Goal: Task Accomplishment & Management: Manage account settings

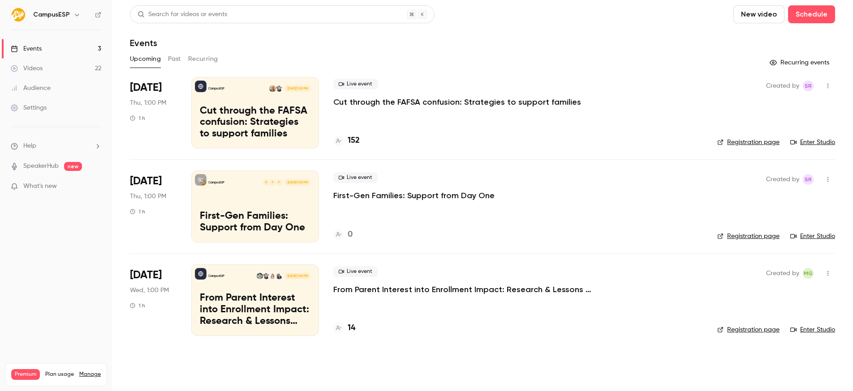
click at [438, 101] on p "Cut through the FAFSA confusion: Strategies to support families" at bounding box center [457, 102] width 248 height 11
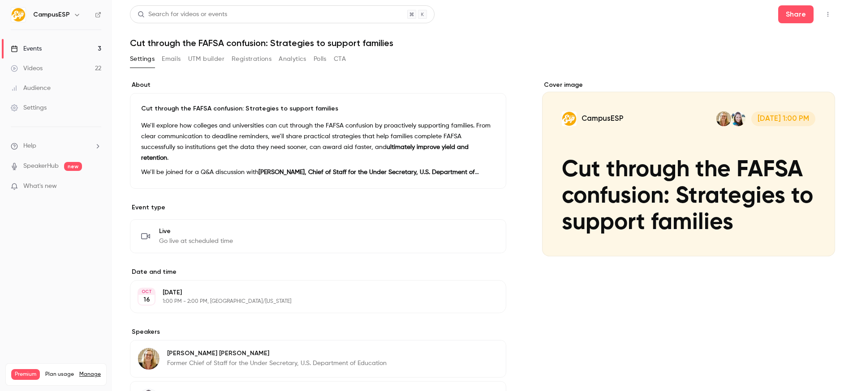
click at [216, 56] on button "UTM builder" at bounding box center [206, 59] width 36 height 14
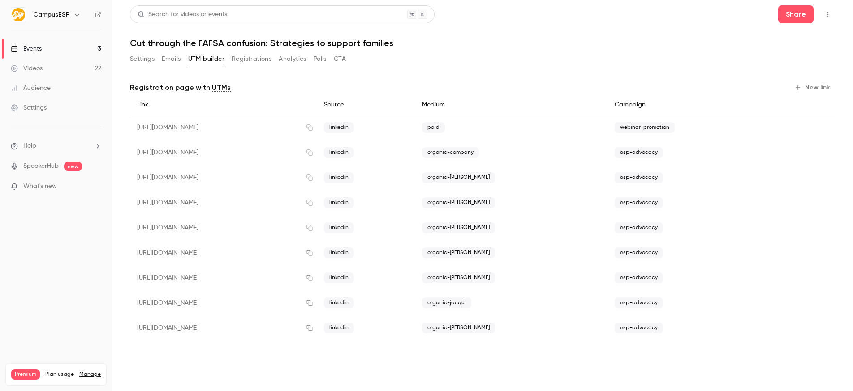
click at [258, 56] on button "Registrations" at bounding box center [252, 59] width 40 height 14
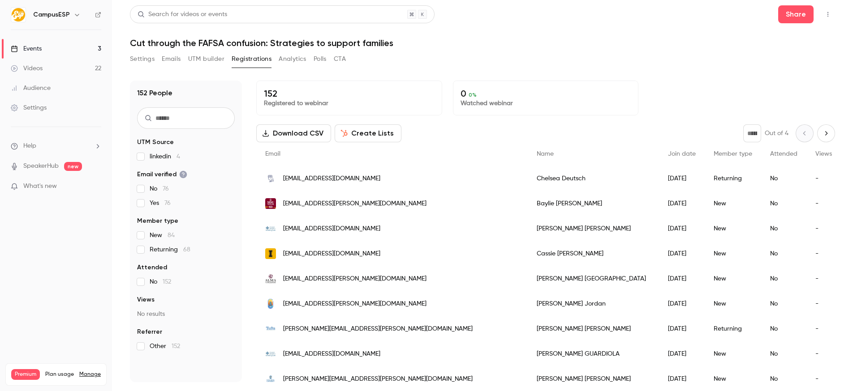
click at [147, 155] on label "linkedin 4" at bounding box center [186, 156] width 98 height 9
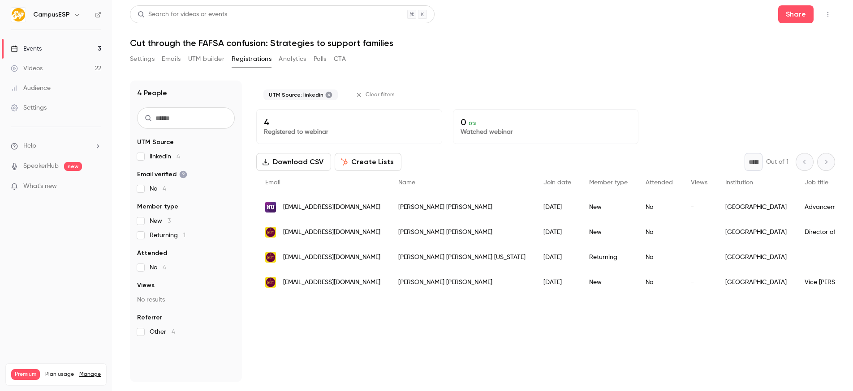
drag, startPoint x: 147, startPoint y: 158, endPoint x: 156, endPoint y: 163, distance: 10.4
click at [147, 158] on label "linkedin 4" at bounding box center [186, 156] width 98 height 9
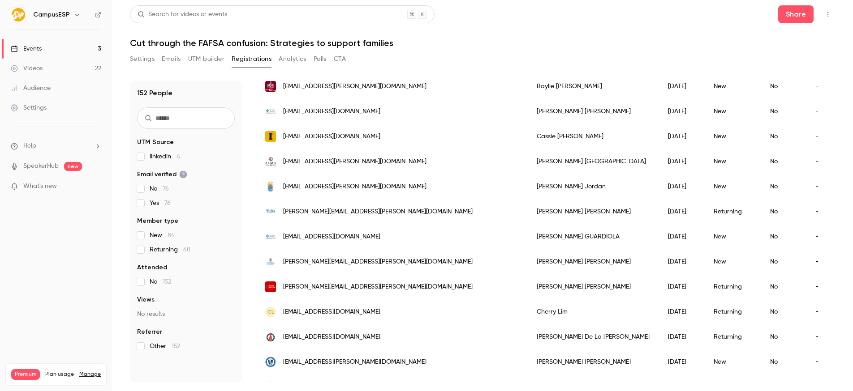
scroll to position [110, 0]
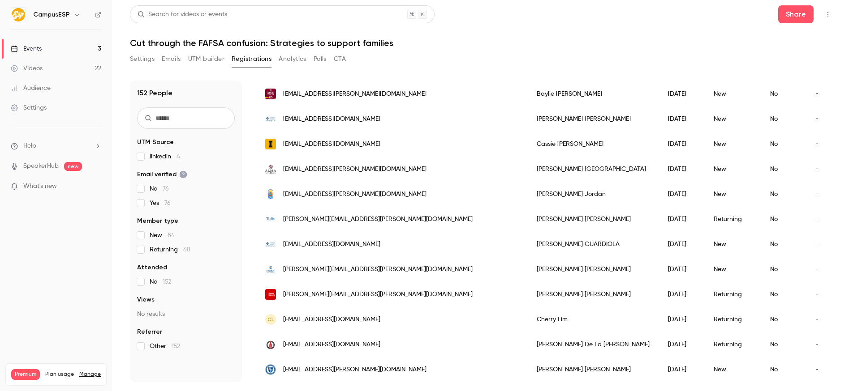
click at [137, 60] on button "Settings" at bounding box center [142, 59] width 25 height 14
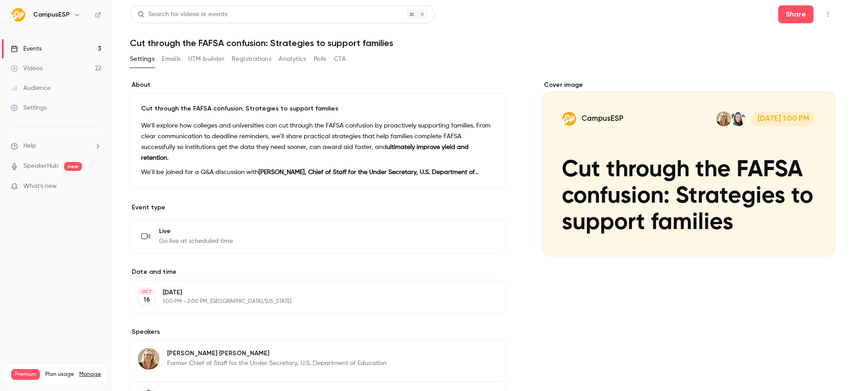
click at [165, 58] on button "Emails" at bounding box center [171, 59] width 19 height 14
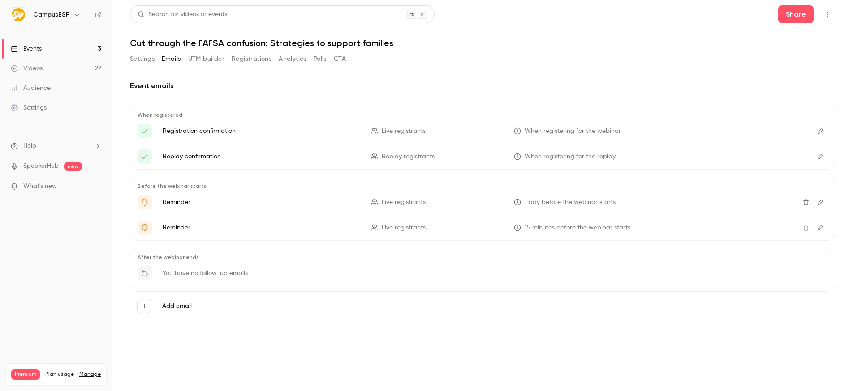
click at [208, 62] on button "UTM builder" at bounding box center [206, 59] width 36 height 14
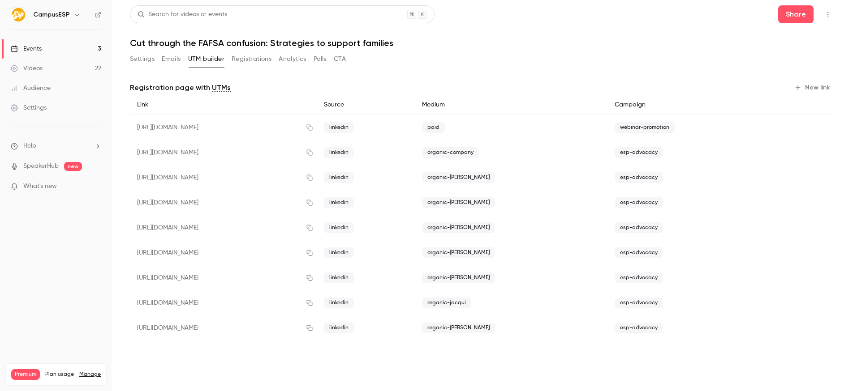
click at [226, 61] on div "Settings Emails UTM builder Registrations Analytics Polls CTA" at bounding box center [238, 59] width 216 height 14
click at [232, 61] on button "Registrations" at bounding box center [252, 59] width 40 height 14
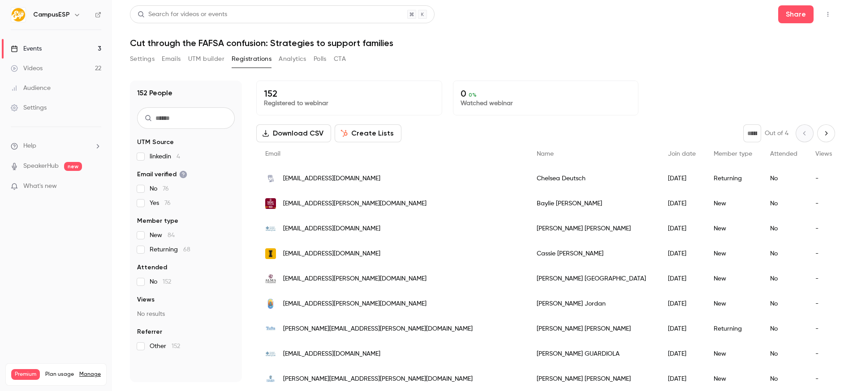
click at [148, 56] on button "Settings" at bounding box center [142, 59] width 25 height 14
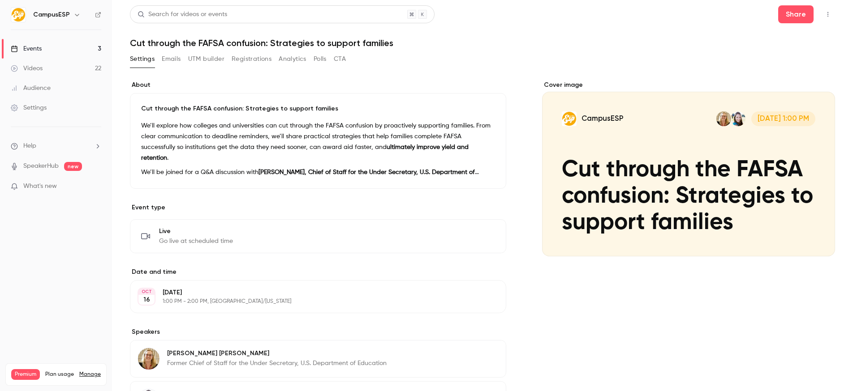
click at [69, 47] on link "Events 3" at bounding box center [56, 49] width 112 height 20
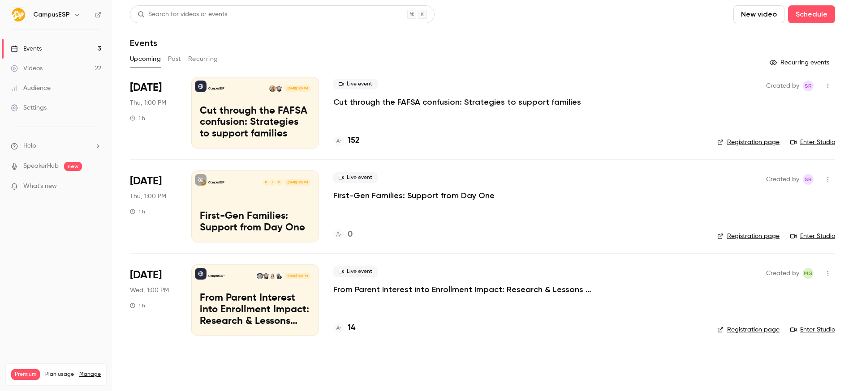
click at [394, 193] on p "First-Gen Families: Support from Day One" at bounding box center [413, 195] width 161 height 11
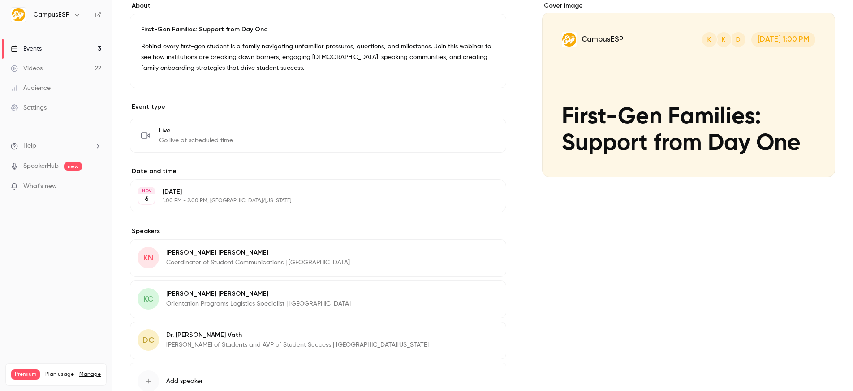
scroll to position [136, 0]
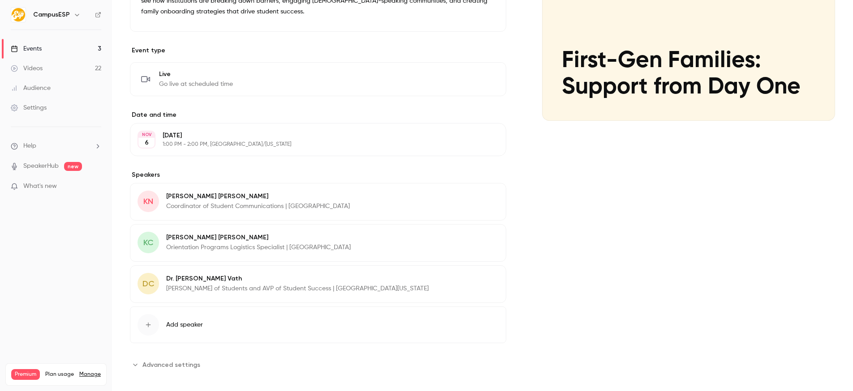
click at [175, 319] on button "Add speaker" at bounding box center [318, 325] width 376 height 37
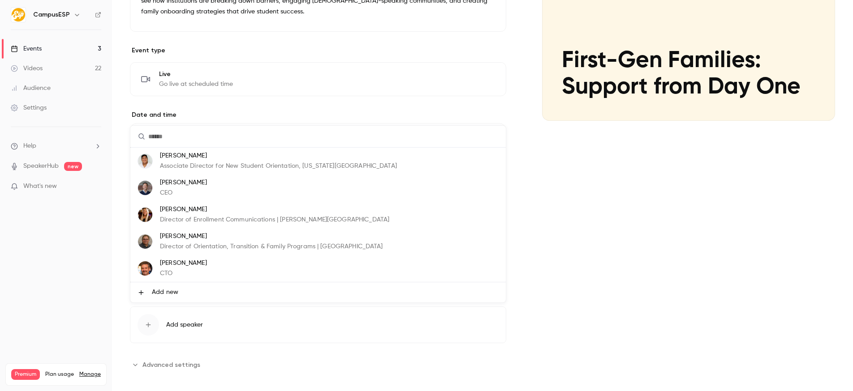
click at [176, 284] on li "Add new" at bounding box center [317, 293] width 375 height 20
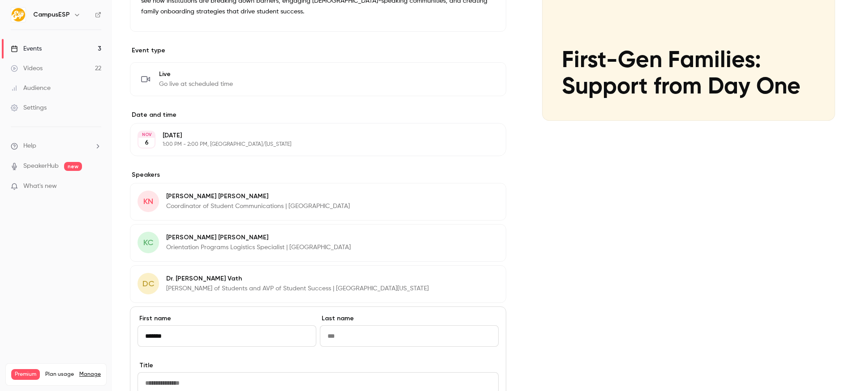
type input "*******"
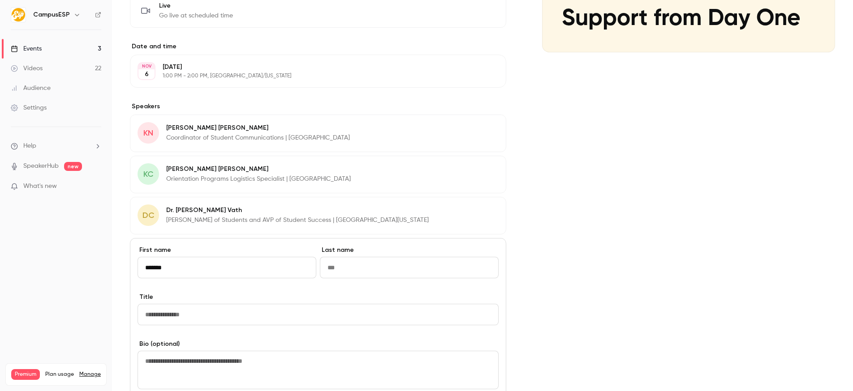
scroll to position [202, 0]
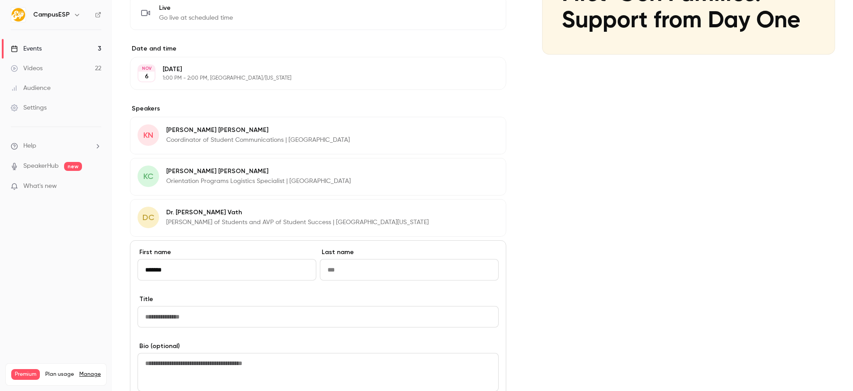
click at [404, 273] on input "Last name" at bounding box center [409, 269] width 179 height 21
type input "*****"
click at [227, 317] on input "Title" at bounding box center [317, 316] width 361 height 21
paste input "**********"
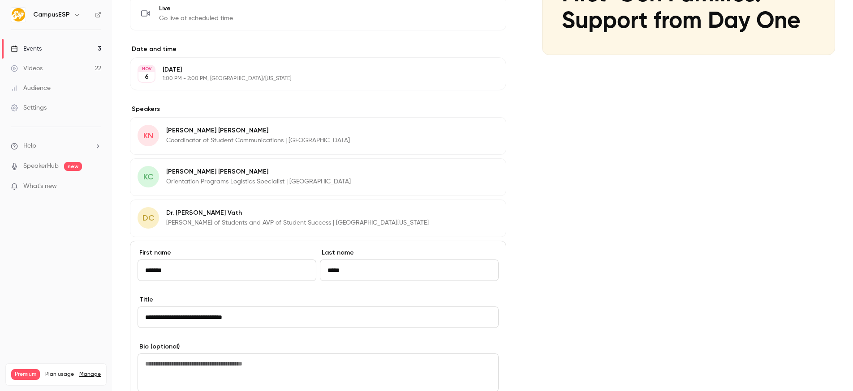
type input "**********"
click at [748, 224] on div "Cover image CampusESP D K K [DATE] 1:00 PM First-Gen Families: Support from Day…" at bounding box center [688, 204] width 293 height 650
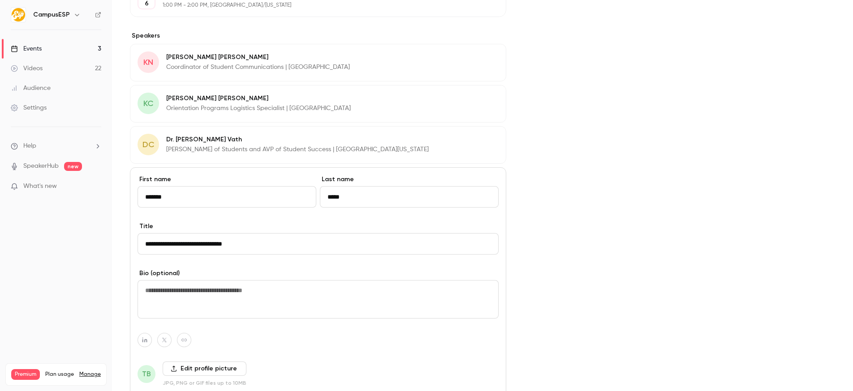
scroll to position [347, 0]
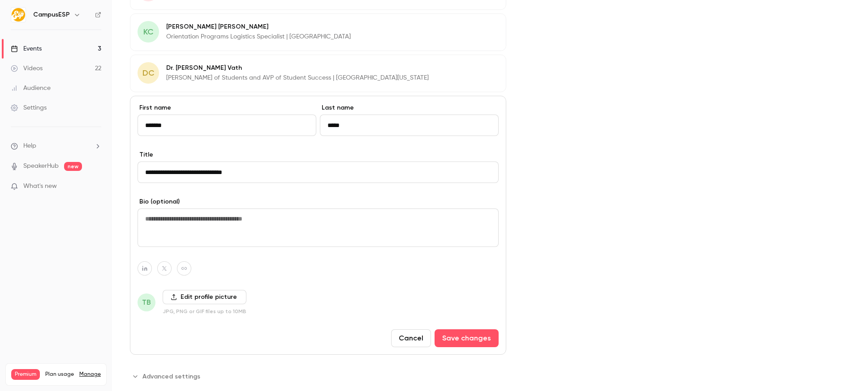
click at [203, 292] on label "Edit profile picture" at bounding box center [205, 297] width 84 height 14
click at [0, 0] on input "Edit profile picture" at bounding box center [0, 0] width 0 height 0
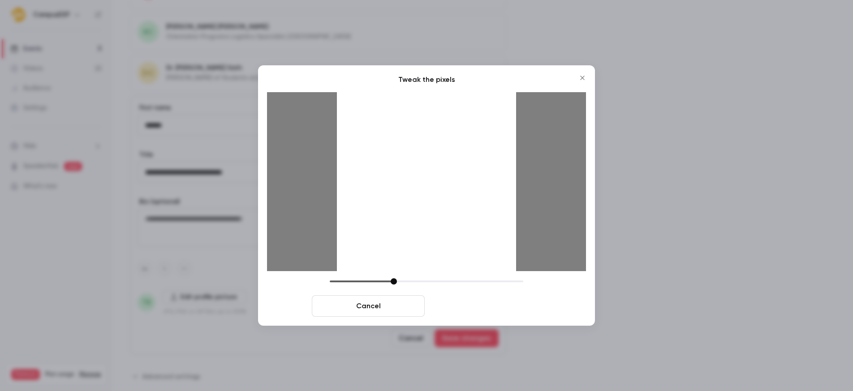
click at [481, 308] on button "Crop and save" at bounding box center [484, 306] width 113 height 21
click at [470, 301] on button "Crop and save" at bounding box center [484, 306] width 113 height 21
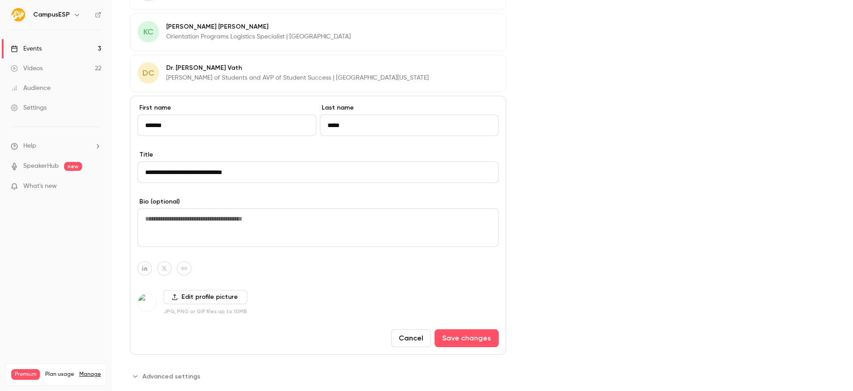
click at [187, 296] on label "Edit profile picture" at bounding box center [205, 297] width 84 height 14
click at [0, 0] on input "Edit profile picture" at bounding box center [0, 0] width 0 height 0
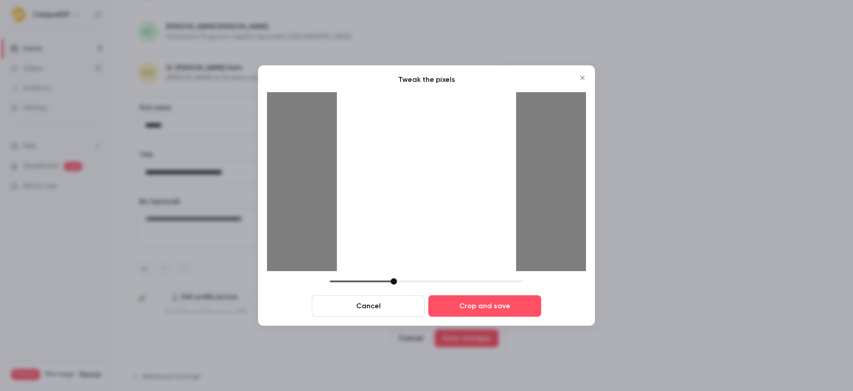
click at [511, 266] on div at bounding box center [426, 181] width 179 height 179
drag, startPoint x: 394, startPoint y: 282, endPoint x: 408, endPoint y: 282, distance: 13.9
click at [408, 282] on div at bounding box center [407, 282] width 6 height 6
drag, startPoint x: 450, startPoint y: 140, endPoint x: 448, endPoint y: 158, distance: 18.5
click at [448, 158] on div at bounding box center [426, 181] width 179 height 179
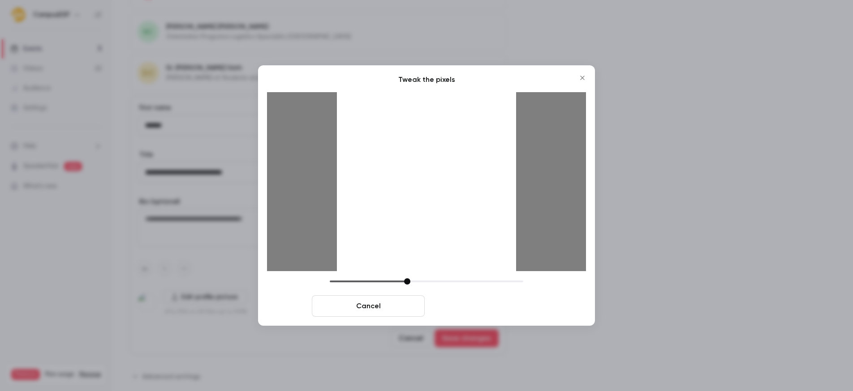
click at [502, 302] on button "Crop and save" at bounding box center [484, 306] width 113 height 21
click at [507, 312] on div "**********" at bounding box center [482, 59] width 705 height 650
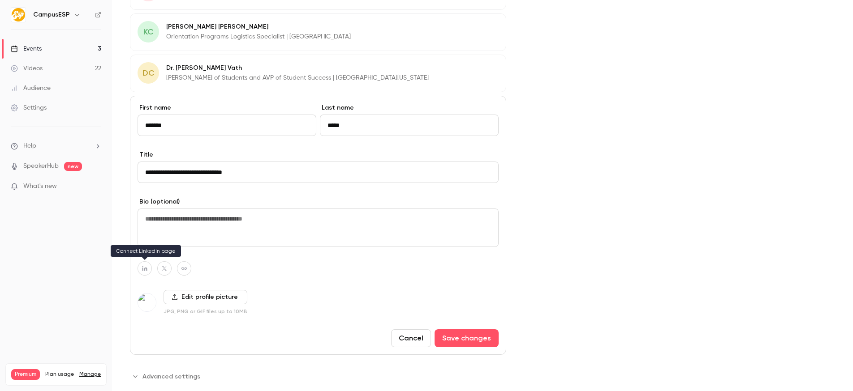
click at [145, 268] on icon "button" at bounding box center [144, 268] width 5 height 5
click at [193, 247] on icon "button" at bounding box center [191, 247] width 5 height 5
type input "**********"
click at [321, 285] on div "**********" at bounding box center [318, 225] width 376 height 259
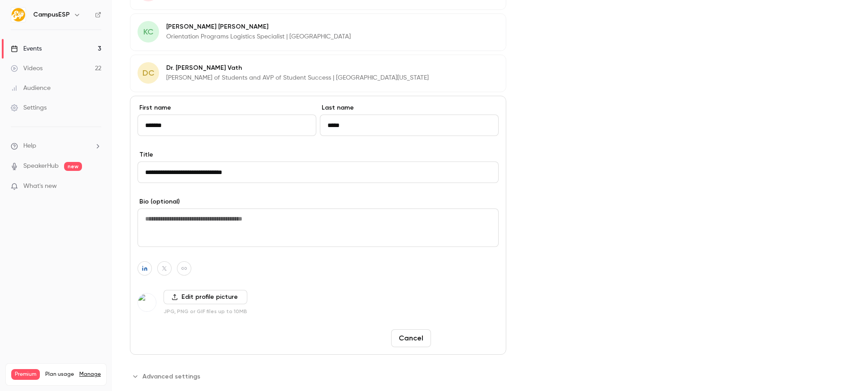
click at [488, 335] on button "Save changes" at bounding box center [466, 339] width 64 height 18
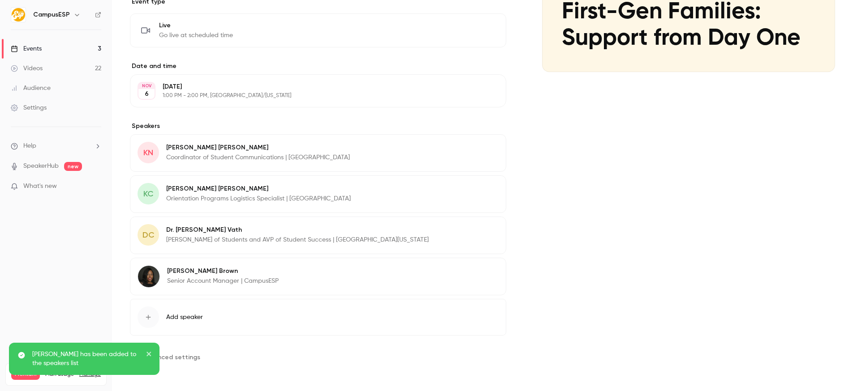
scroll to position [185, 0]
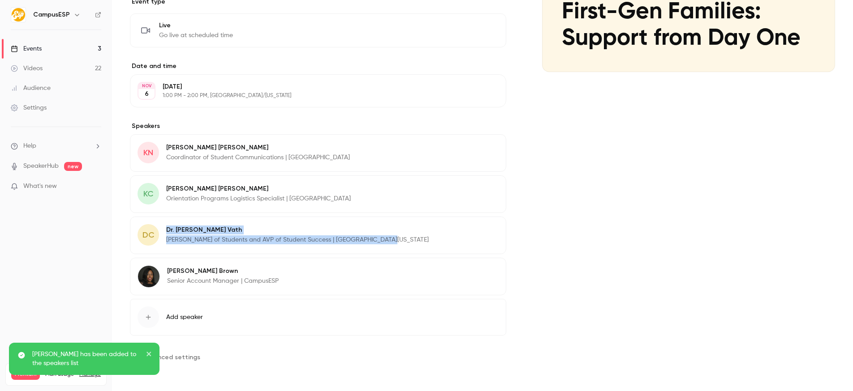
drag, startPoint x: 167, startPoint y: 228, endPoint x: 395, endPoint y: 240, distance: 229.1
click at [395, 240] on div "DC [PERSON_NAME] of Students and AVP of Student Success | [GEOGRAPHIC_DATA][US_…" at bounding box center [318, 236] width 376 height 38
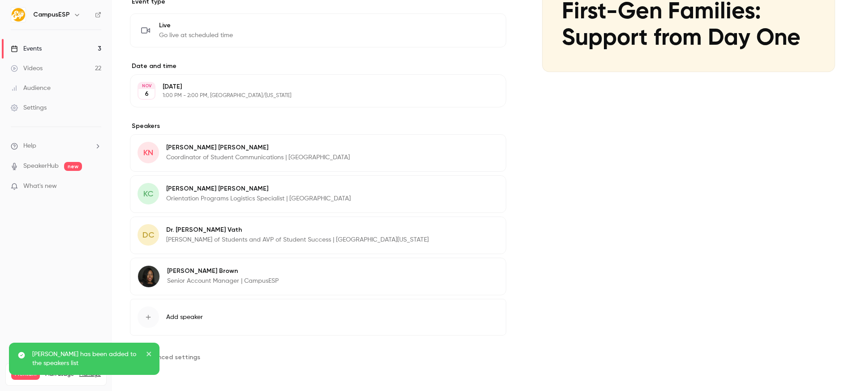
scroll to position [347, 0]
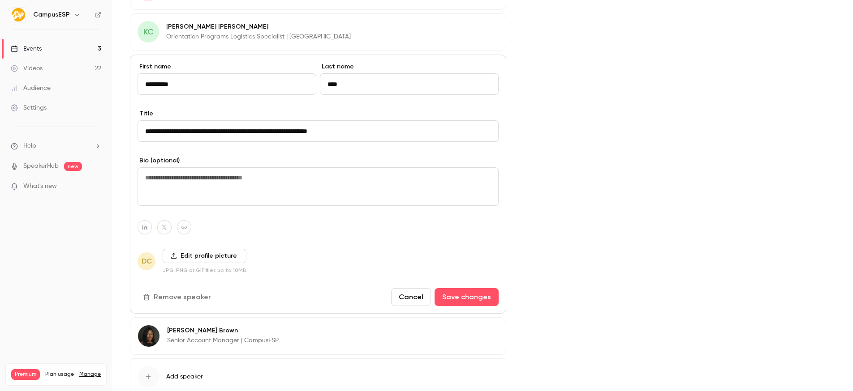
click at [338, 140] on input "**********" at bounding box center [317, 130] width 361 height 21
click at [339, 136] on input "**********" at bounding box center [317, 130] width 361 height 21
click at [201, 257] on label "Edit profile picture" at bounding box center [205, 256] width 84 height 14
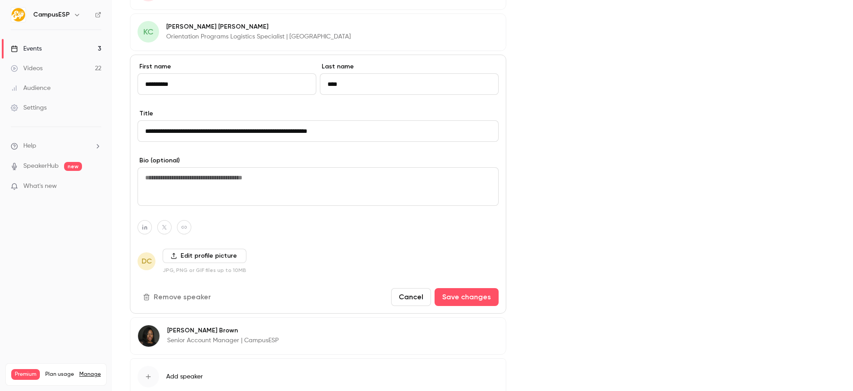
click at [0, 0] on input "Edit profile picture" at bounding box center [0, 0] width 0 height 0
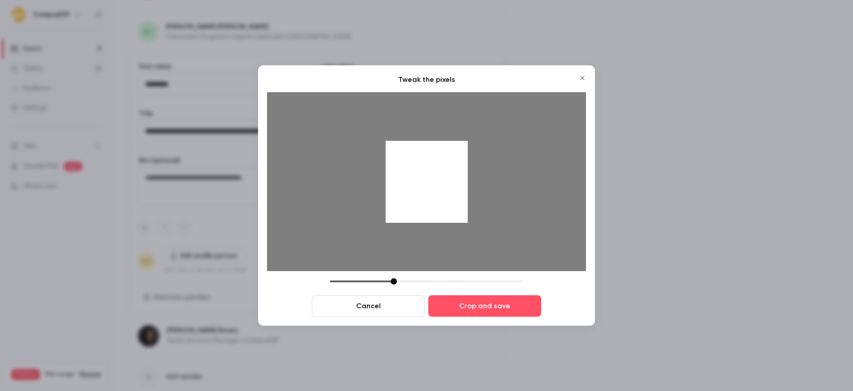
drag, startPoint x: 366, startPoint y: 306, endPoint x: 74, endPoint y: 286, distance: 293.1
click at [366, 306] on button "Cancel" at bounding box center [368, 306] width 113 height 21
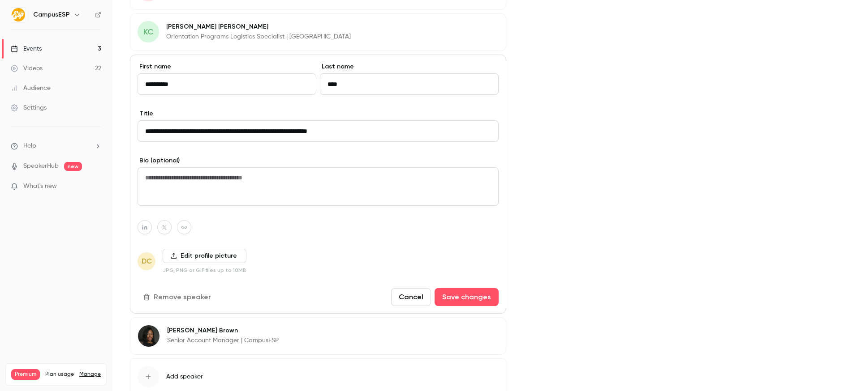
scroll to position [347, 0]
click at [198, 256] on label "Edit profile picture" at bounding box center [205, 256] width 84 height 14
click at [0, 0] on input "Edit profile picture" at bounding box center [0, 0] width 0 height 0
click at [198, 256] on label "Edit profile picture" at bounding box center [205, 256] width 84 height 14
click at [0, 0] on input "Edit profile picture" at bounding box center [0, 0] width 0 height 0
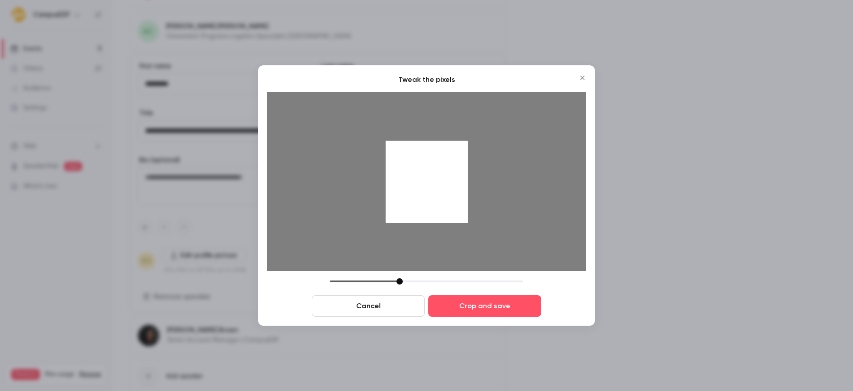
drag, startPoint x: 392, startPoint y: 283, endPoint x: 398, endPoint y: 283, distance: 5.8
click at [398, 283] on div at bounding box center [399, 282] width 6 height 6
click at [484, 302] on button "Crop and save" at bounding box center [484, 306] width 113 height 21
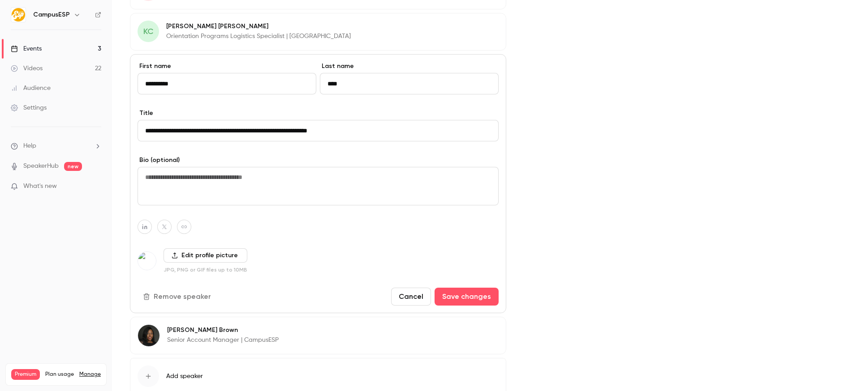
drag, startPoint x: 277, startPoint y: 133, endPoint x: 124, endPoint y: 130, distance: 153.2
click at [114, 129] on main "**********" at bounding box center [482, 195] width 741 height 391
click at [197, 133] on input "**********" at bounding box center [317, 130] width 361 height 21
drag, startPoint x: 146, startPoint y: 132, endPoint x: 277, endPoint y: 132, distance: 130.3
click at [277, 132] on input "**********" at bounding box center [317, 130] width 361 height 21
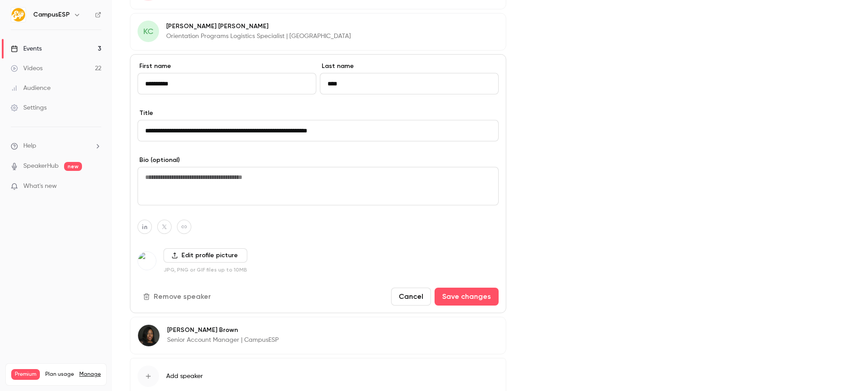
paste input "**********"
drag, startPoint x: 149, startPoint y: 129, endPoint x: 213, endPoint y: 130, distance: 64.1
click at [213, 130] on input "**********" at bounding box center [317, 130] width 361 height 21
type input "**********"
drag, startPoint x: 787, startPoint y: 190, endPoint x: 640, endPoint y: 197, distance: 147.1
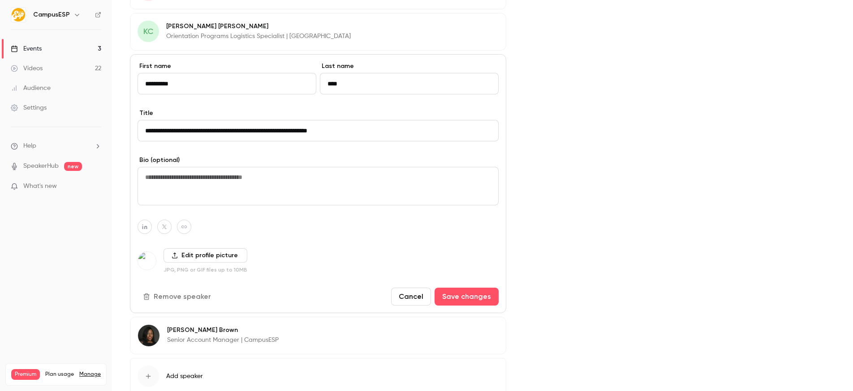
click at [781, 189] on div "Cover image CampusESP D K K [DATE] 1:00 PM First-Gen Families: Support from Day…" at bounding box center [688, 79] width 293 height 690
click at [485, 291] on button "Save changes" at bounding box center [466, 297] width 64 height 18
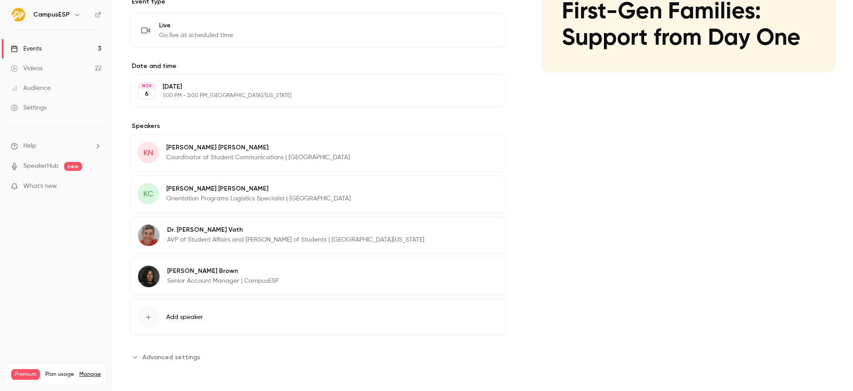
click at [205, 198] on p "Orientation Programs Logistics Specialist | [GEOGRAPHIC_DATA]" at bounding box center [258, 198] width 185 height 9
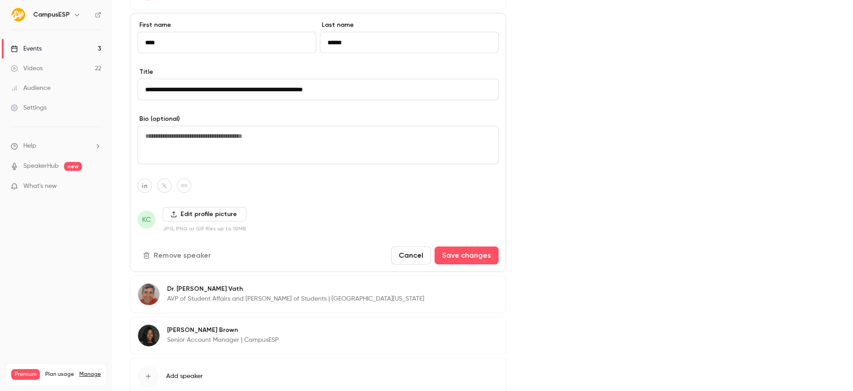
click at [275, 86] on input "**********" at bounding box center [317, 89] width 361 height 21
click at [290, 82] on input "**********" at bounding box center [317, 89] width 361 height 21
click at [222, 222] on div "Edit profile picture JPG, PNG or GIF files up to 10MB" at bounding box center [205, 219] width 84 height 25
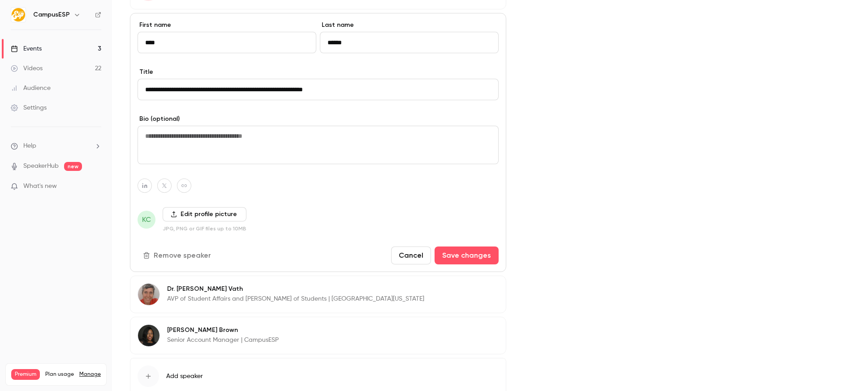
click at [221, 219] on label "Edit profile picture" at bounding box center [205, 214] width 84 height 14
click at [0, 0] on input "Edit profile picture" at bounding box center [0, 0] width 0 height 0
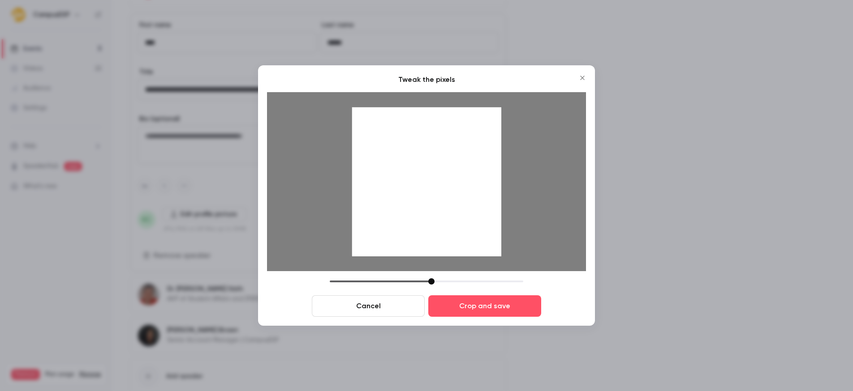
drag, startPoint x: 395, startPoint y: 283, endPoint x: 433, endPoint y: 283, distance: 38.5
click at [433, 283] on div at bounding box center [431, 282] width 6 height 6
drag, startPoint x: 423, startPoint y: 177, endPoint x: 430, endPoint y: 238, distance: 61.3
click at [424, 203] on div at bounding box center [426, 181] width 149 height 149
click at [436, 283] on div at bounding box center [435, 282] width 6 height 6
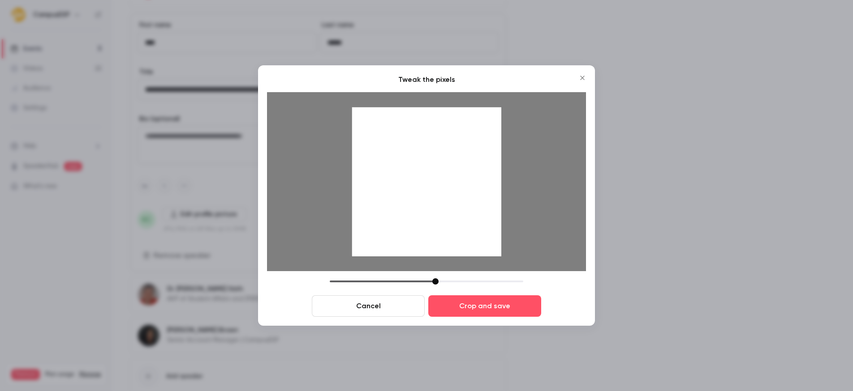
drag, startPoint x: 434, startPoint y: 164, endPoint x: 434, endPoint y: 174, distance: 9.9
click at [434, 174] on div at bounding box center [426, 181] width 149 height 149
click at [439, 183] on div at bounding box center [426, 181] width 149 height 149
click at [497, 304] on button "Crop and save" at bounding box center [484, 306] width 113 height 21
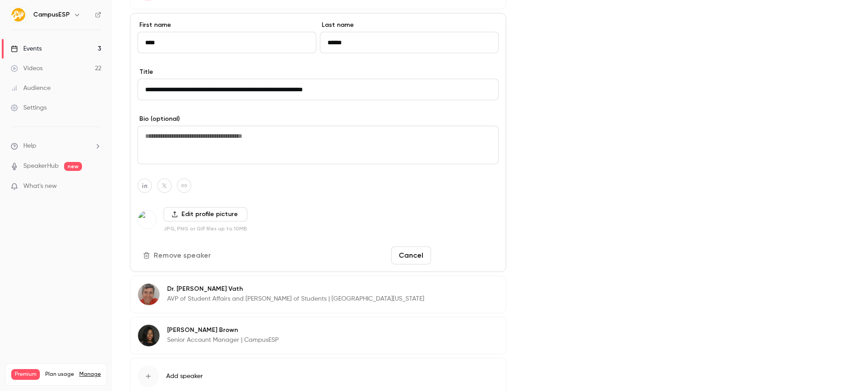
click at [475, 253] on button "Save changes" at bounding box center [466, 256] width 64 height 18
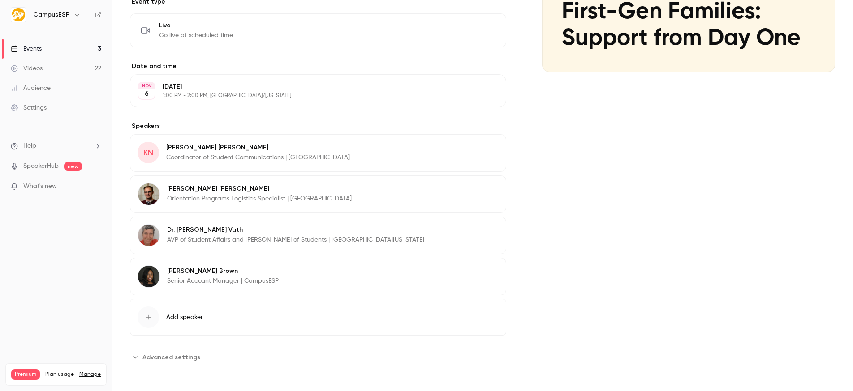
scroll to position [185, 0]
click at [230, 149] on p "[PERSON_NAME]" at bounding box center [258, 147] width 184 height 9
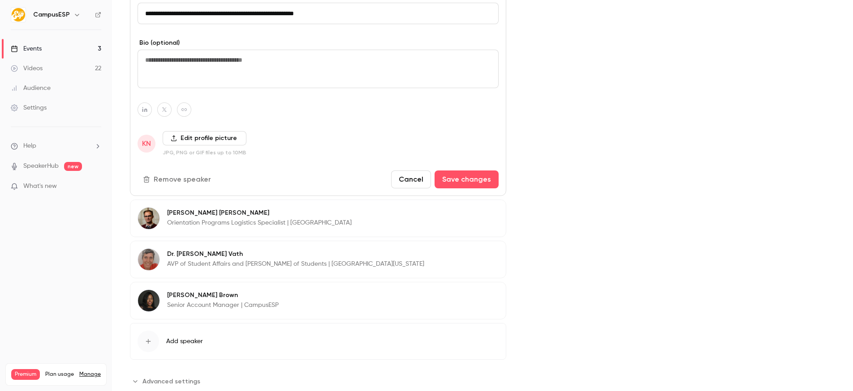
scroll to position [406, 0]
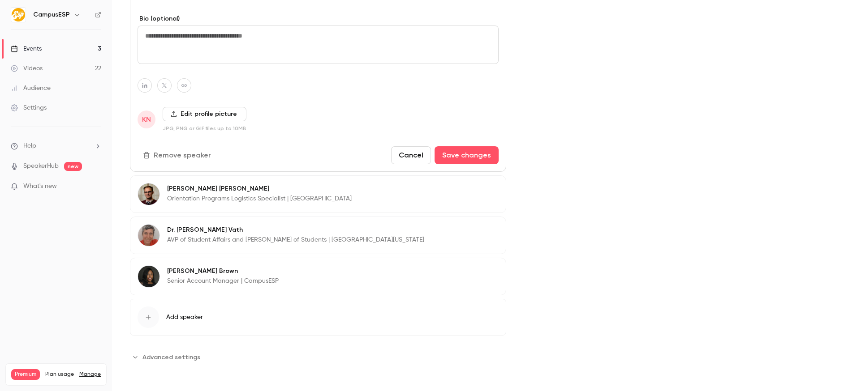
click at [431, 158] on button "Cancel" at bounding box center [411, 155] width 40 height 18
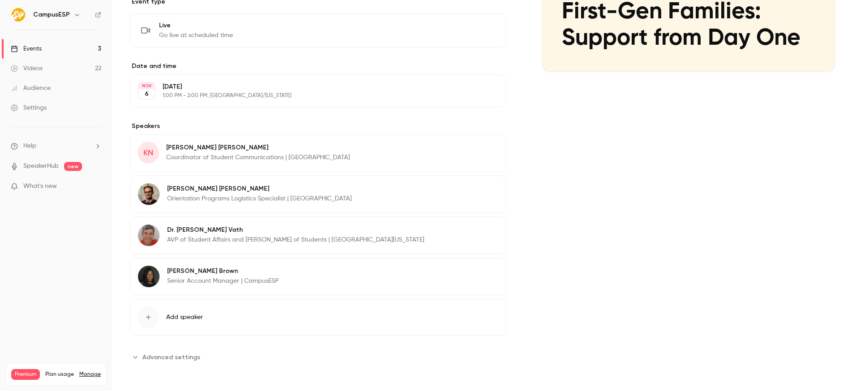
scroll to position [185, 0]
click at [478, 193] on button "Edit" at bounding box center [482, 190] width 33 height 14
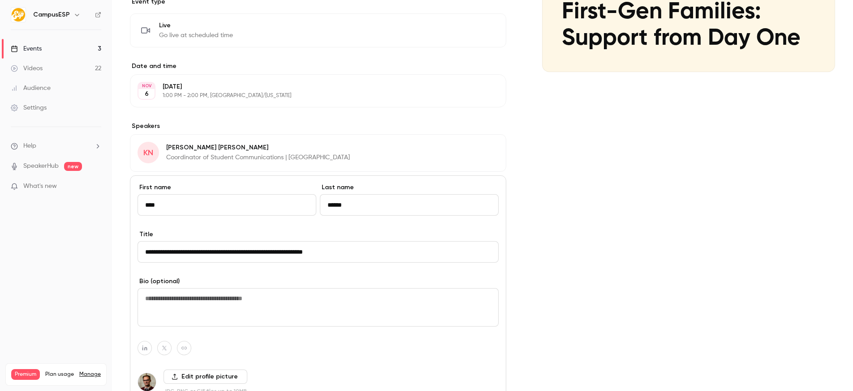
scroll to position [278, 0]
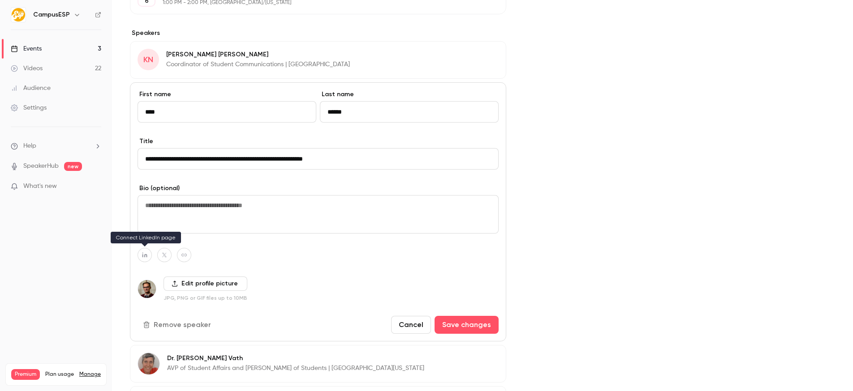
click at [146, 256] on icon "button" at bounding box center [144, 255] width 5 height 5
click at [190, 232] on icon "button" at bounding box center [191, 234] width 5 height 5
type input "**********"
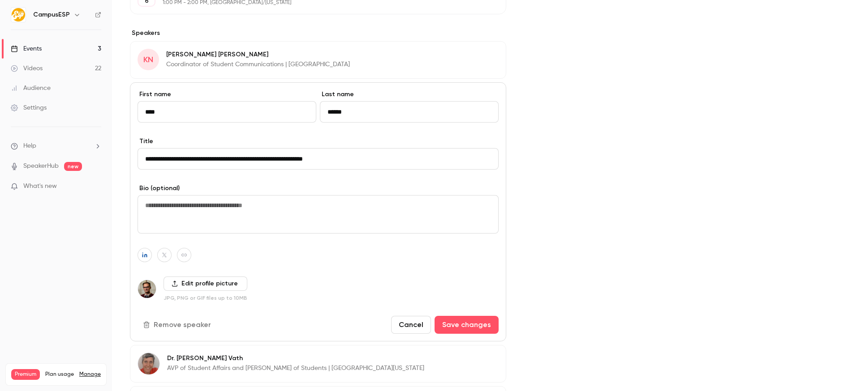
click at [505, 332] on div "**********" at bounding box center [318, 211] width 376 height 259
click at [494, 331] on button "Save changes" at bounding box center [466, 325] width 64 height 18
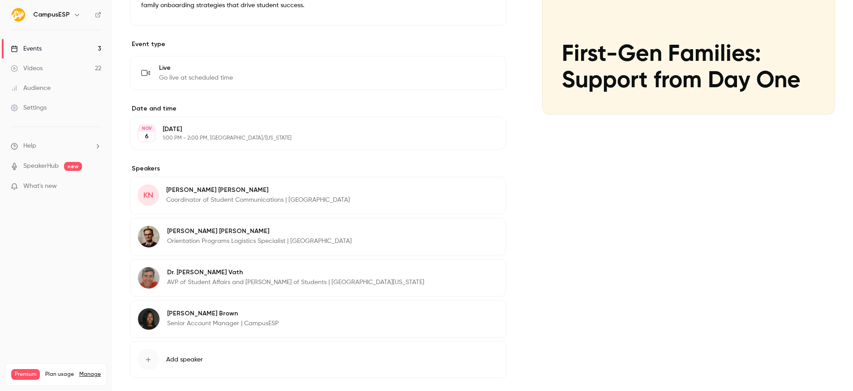
scroll to position [141, 0]
click at [470, 195] on button "Edit" at bounding box center [482, 192] width 33 height 14
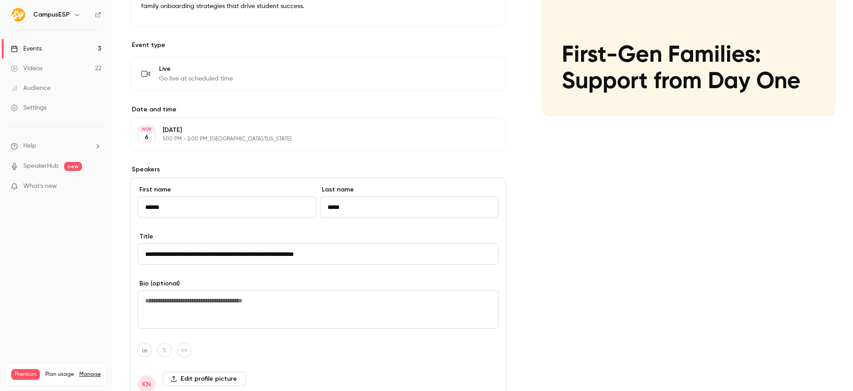
click at [196, 257] on input "**********" at bounding box center [317, 254] width 361 height 21
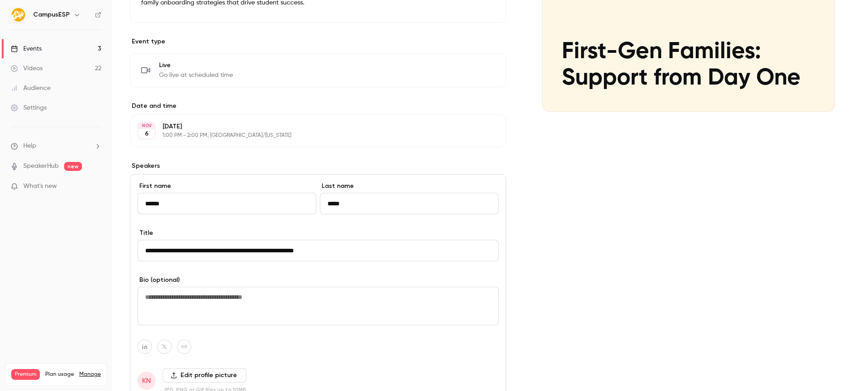
scroll to position [303, 0]
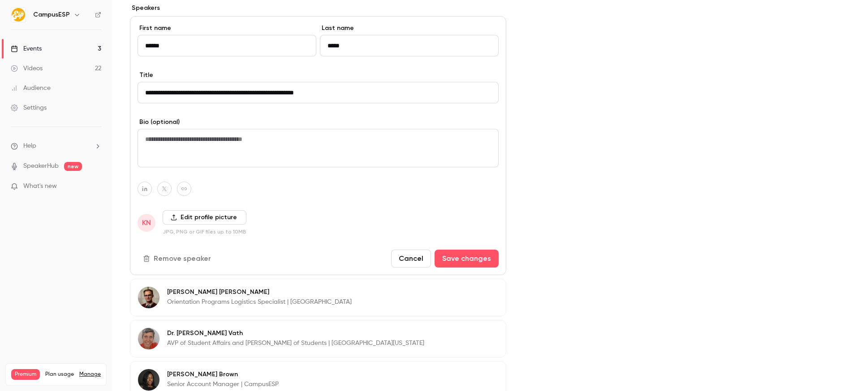
click at [225, 219] on label "Edit profile picture" at bounding box center [205, 217] width 84 height 14
click at [0, 0] on input "Edit profile picture" at bounding box center [0, 0] width 0 height 0
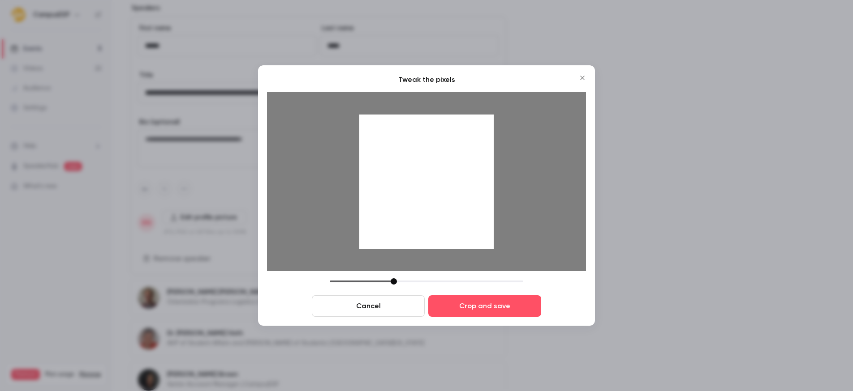
drag, startPoint x: 432, startPoint y: 191, endPoint x: 431, endPoint y: 202, distance: 11.7
click at [431, 202] on div at bounding box center [426, 182] width 134 height 134
drag, startPoint x: 394, startPoint y: 282, endPoint x: 423, endPoint y: 228, distance: 60.5
click at [406, 280] on div at bounding box center [405, 282] width 6 height 6
drag, startPoint x: 447, startPoint y: 172, endPoint x: 446, endPoint y: 184, distance: 11.7
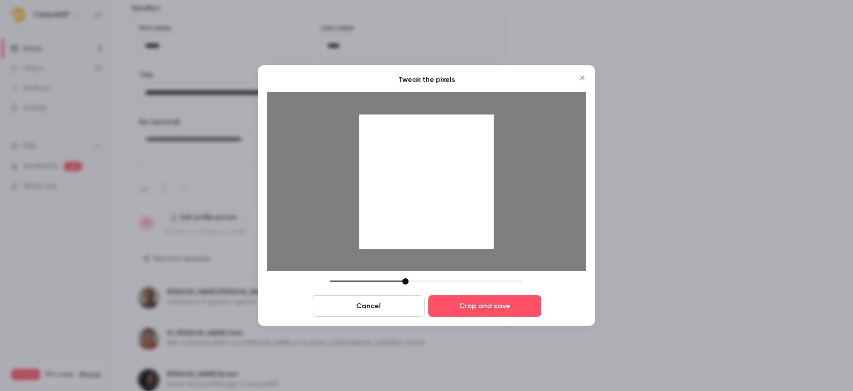
click at [446, 184] on div at bounding box center [426, 182] width 134 height 134
click at [494, 303] on button "Crop and save" at bounding box center [484, 306] width 113 height 21
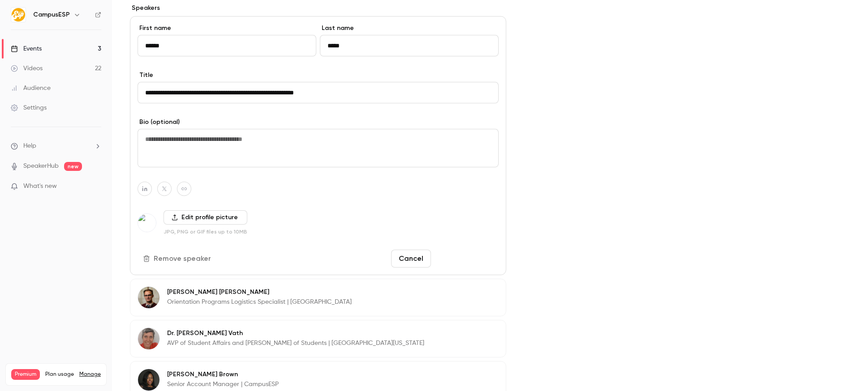
click at [472, 259] on button "Save changes" at bounding box center [466, 259] width 64 height 18
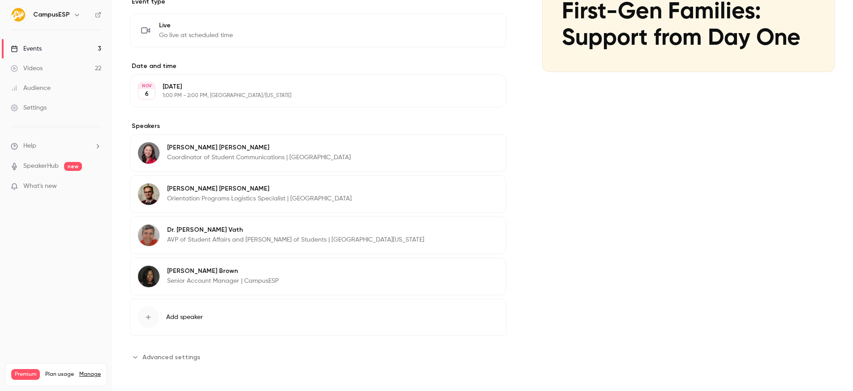
scroll to position [185, 0]
click at [226, 199] on p "Orientation Programs Logistics Specialist | [GEOGRAPHIC_DATA]" at bounding box center [259, 198] width 185 height 9
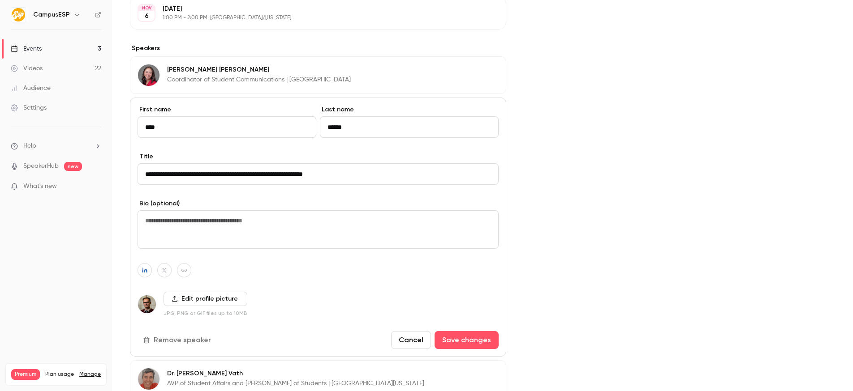
scroll to position [265, 0]
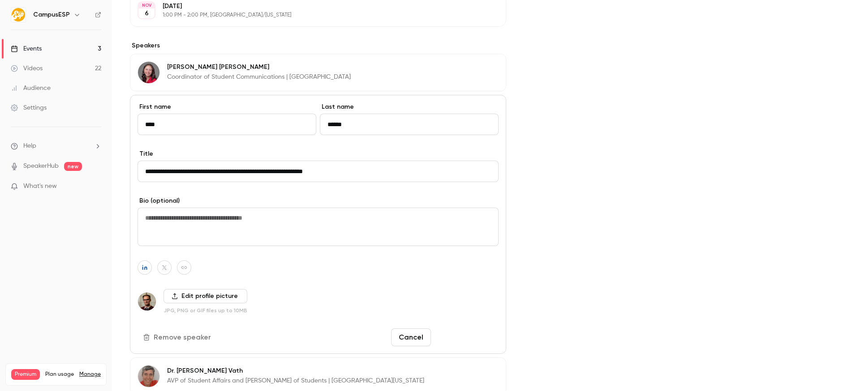
click at [468, 343] on button "Save changes" at bounding box center [466, 338] width 64 height 18
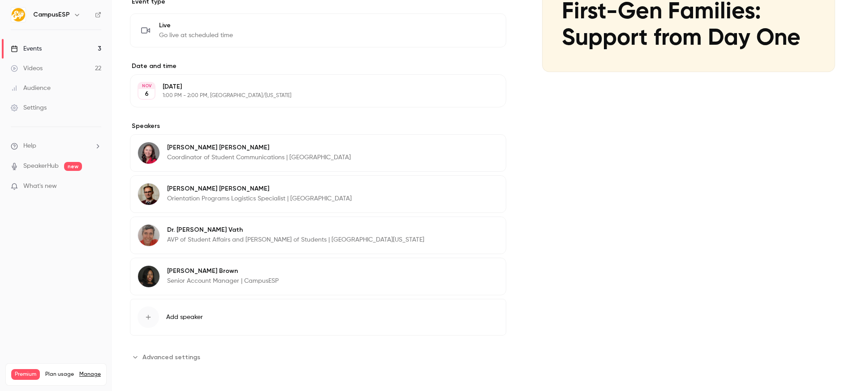
scroll to position [185, 0]
click at [493, 148] on button "Edit" at bounding box center [482, 149] width 33 height 14
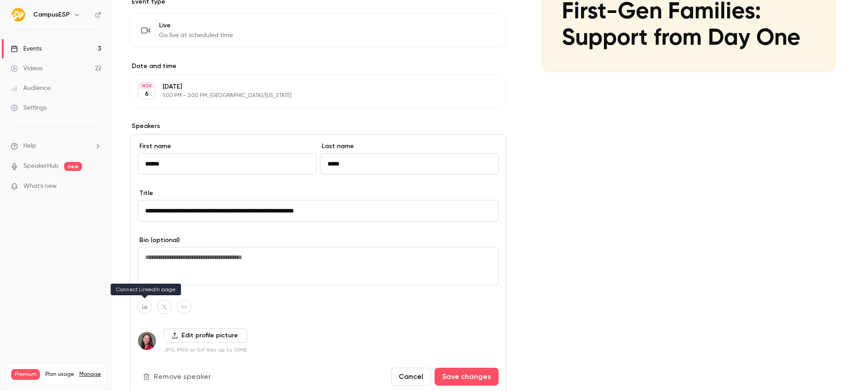
click at [147, 308] on icon "button" at bounding box center [145, 307] width 6 height 5
click at [190, 288] on icon "button" at bounding box center [191, 285] width 5 height 5
type input "**********"
click at [454, 378] on button "Save changes" at bounding box center [466, 377] width 64 height 18
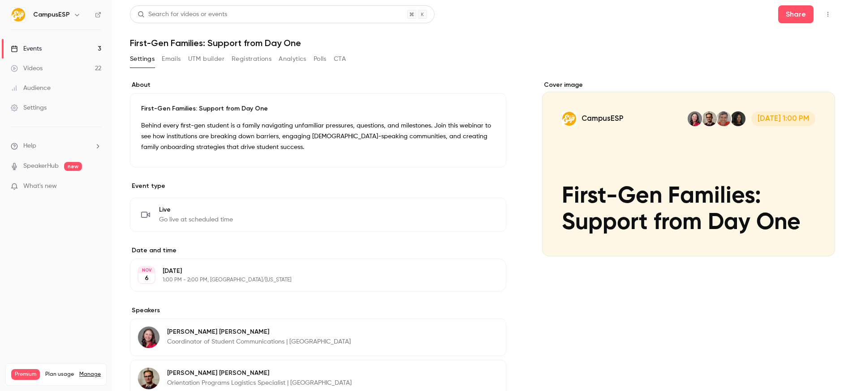
click at [745, 140] on div "Cover image" at bounding box center [688, 169] width 293 height 176
click at [0, 0] on input "CampusESP [DATE] 1:00 PM First-Gen Families: Support from Day One" at bounding box center [0, 0] width 0 height 0
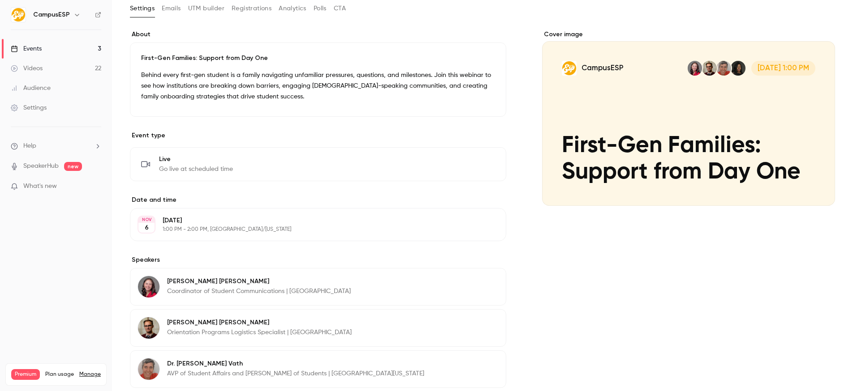
scroll to position [12, 0]
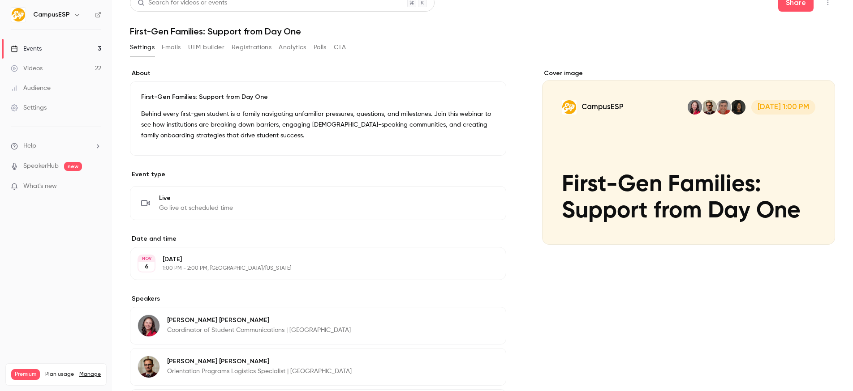
click at [72, 190] on p "What's new" at bounding box center [49, 186] width 76 height 9
click at [610, 34] on div at bounding box center [426, 195] width 853 height 391
click at [833, 3] on button "button" at bounding box center [827, 3] width 14 height 14
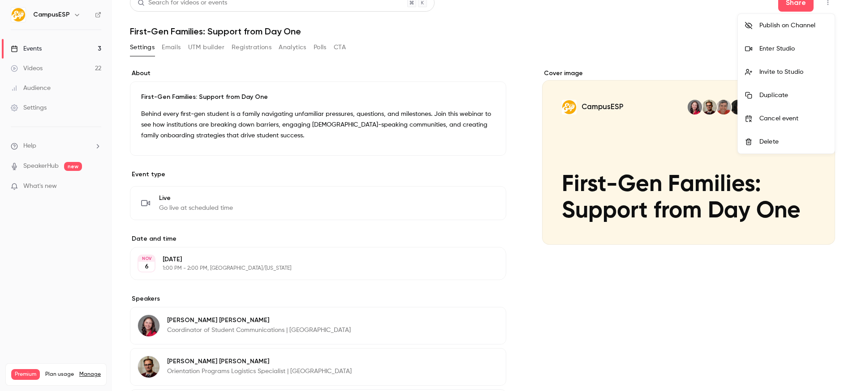
click at [800, 8] on div at bounding box center [426, 195] width 853 height 391
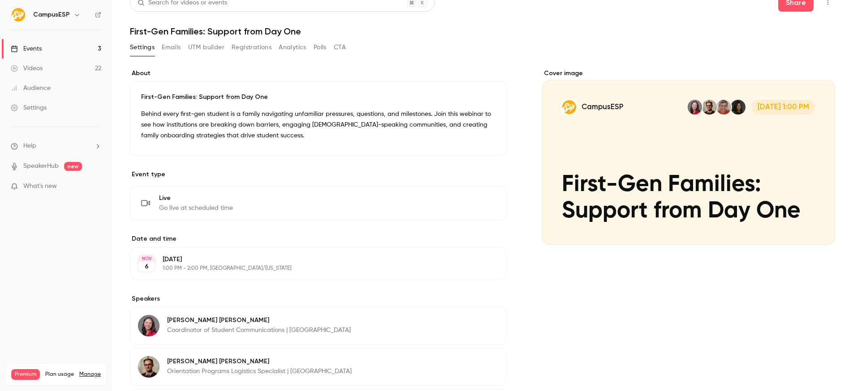
scroll to position [7, 0]
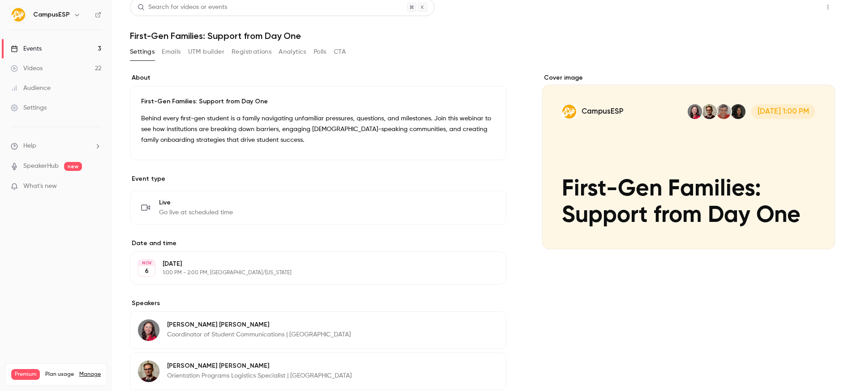
click at [798, 5] on button "Share" at bounding box center [795, 7] width 35 height 18
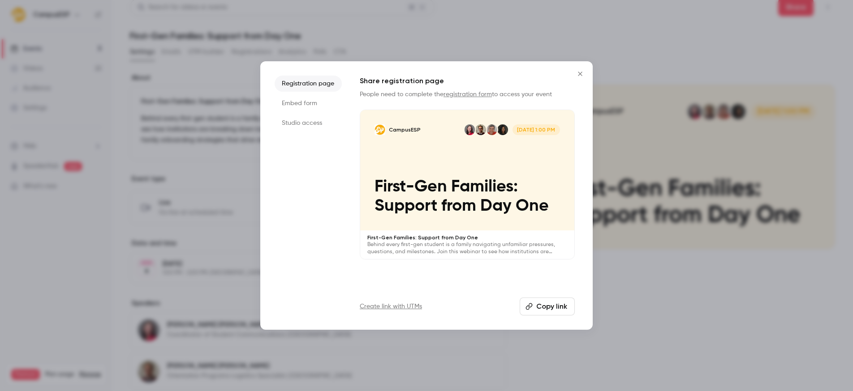
click at [558, 306] on button "Copy link" at bounding box center [547, 307] width 55 height 18
click at [579, 73] on icon "Close" at bounding box center [580, 73] width 11 height 7
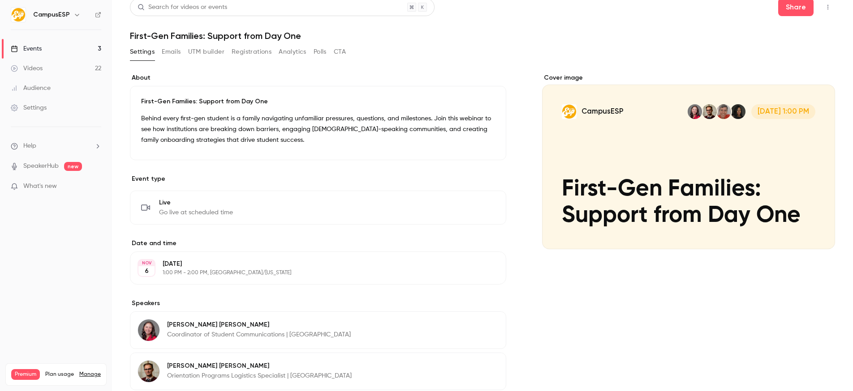
scroll to position [5, 0]
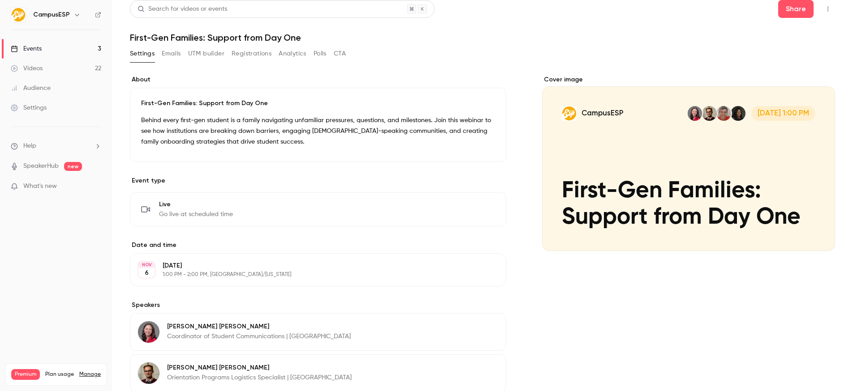
click at [174, 55] on button "Emails" at bounding box center [171, 54] width 19 height 14
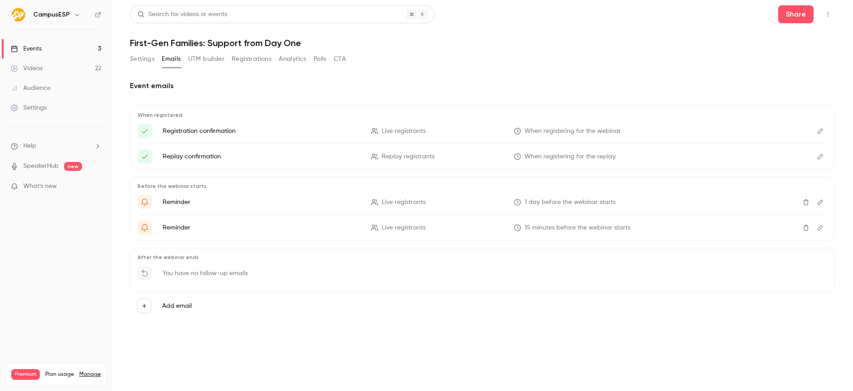
click at [135, 56] on button "Settings" at bounding box center [142, 59] width 25 height 14
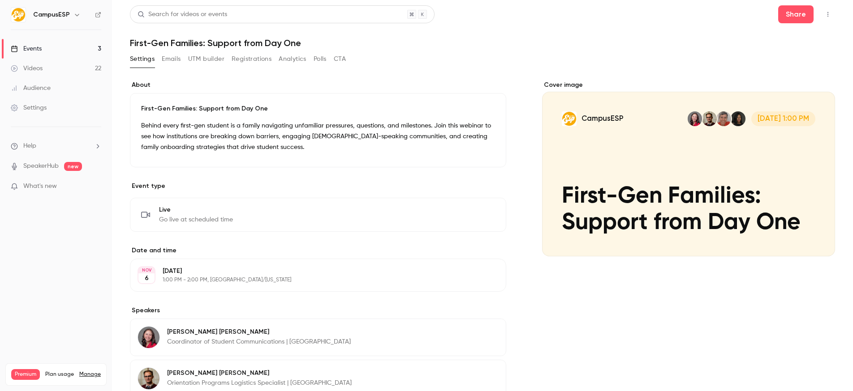
click at [268, 107] on p "First-Gen Families: Support from Day One" at bounding box center [318, 108] width 354 height 9
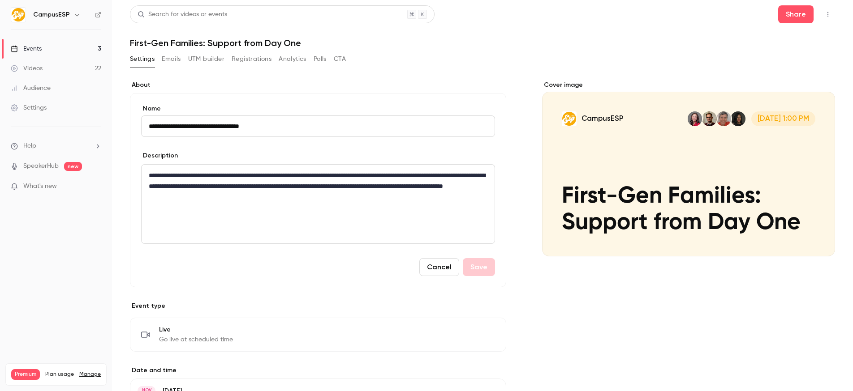
click at [167, 124] on input "**********" at bounding box center [318, 126] width 354 height 21
type input "**********"
click at [429, 274] on button "Cancel" at bounding box center [439, 267] width 40 height 18
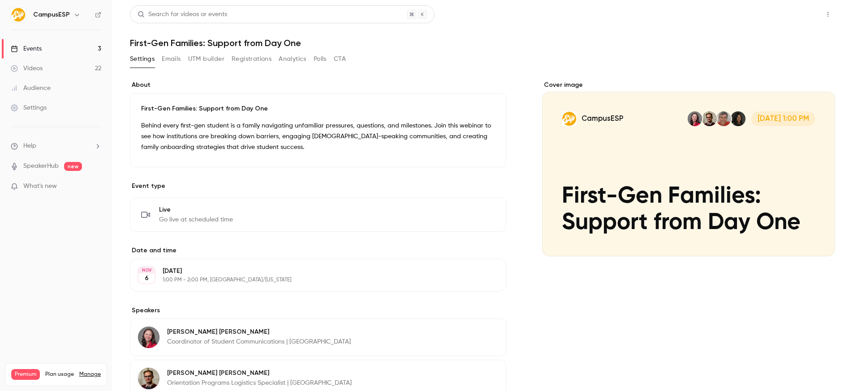
click at [799, 16] on button "Share" at bounding box center [795, 14] width 35 height 18
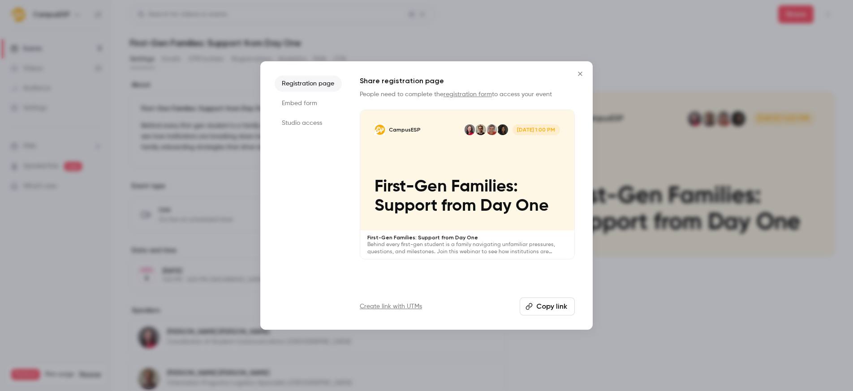
click at [558, 302] on button "Copy link" at bounding box center [547, 307] width 55 height 18
